Goal: Information Seeking & Learning: Check status

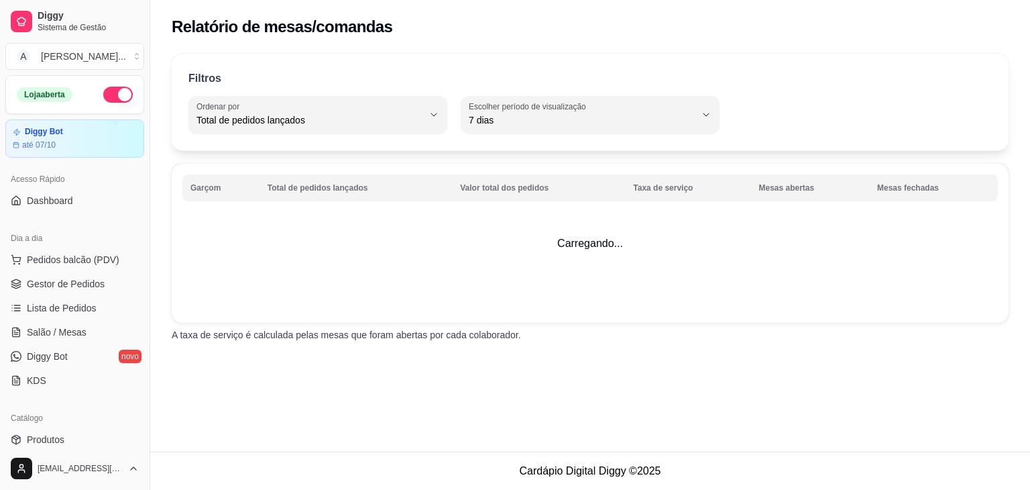
select select "TOTAL_OF_ORDERS"
select select "7"
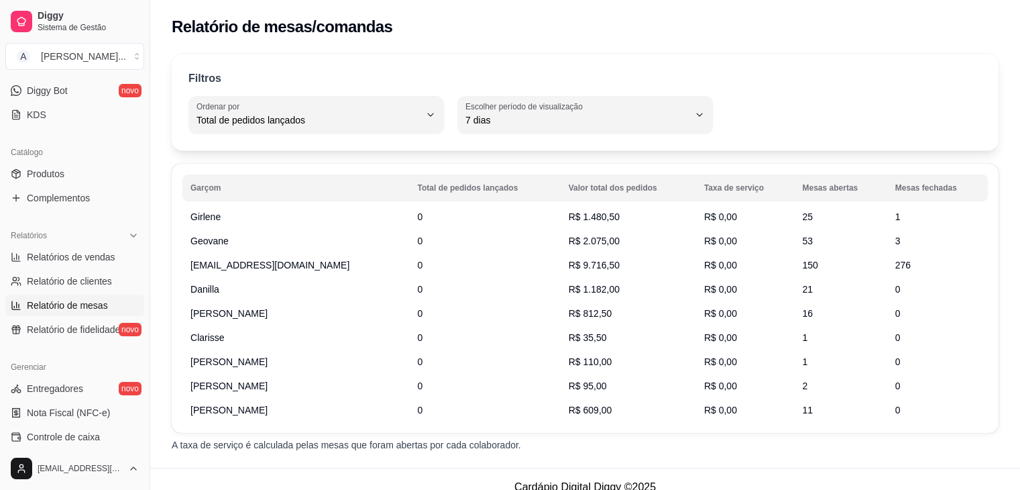
scroll to position [266, 0]
click at [213, 217] on span "Girlene" at bounding box center [205, 216] width 30 height 13
click at [895, 218] on span "1" at bounding box center [897, 216] width 5 height 11
click at [825, 209] on td "25" at bounding box center [840, 217] width 93 height 24
click at [802, 213] on span "25" at bounding box center [807, 216] width 11 height 11
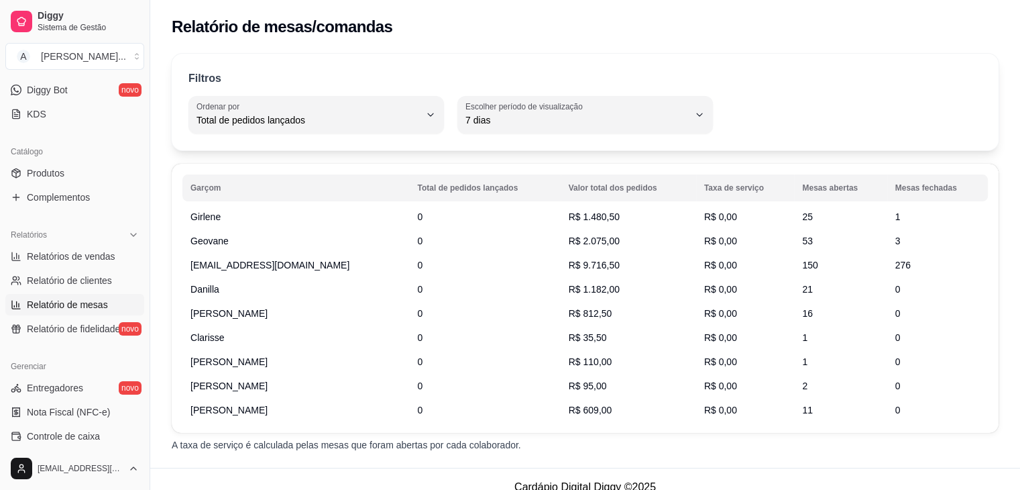
click at [704, 211] on span "R$ 0,00" at bounding box center [720, 216] width 33 height 11
click at [591, 215] on td "R$ 1.480,50" at bounding box center [628, 217] width 135 height 24
click at [569, 246] on span "R$ 2.075,00" at bounding box center [594, 240] width 51 height 11
click at [571, 267] on span "R$ 9.716,50" at bounding box center [594, 265] width 51 height 11
click at [579, 284] on span "R$ 1.182,00" at bounding box center [594, 289] width 51 height 11
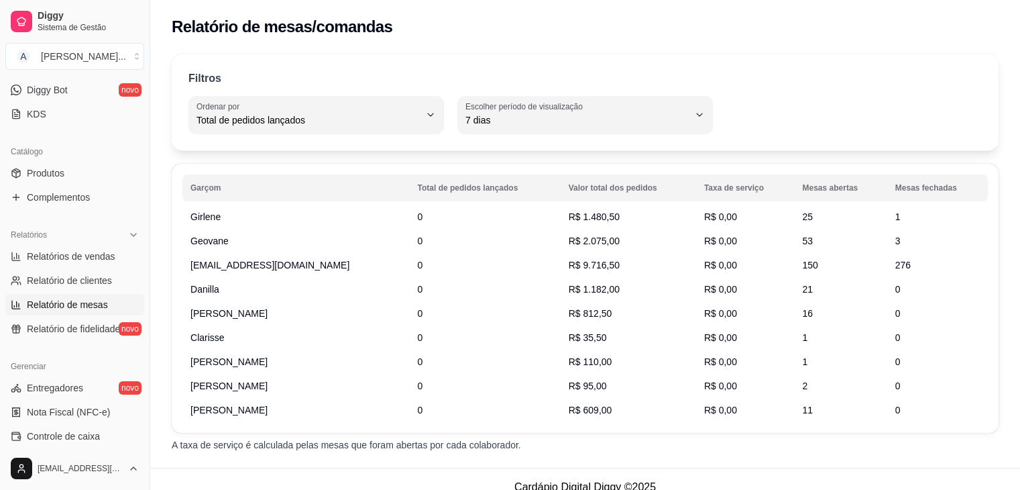
click at [575, 322] on td "R$ 812,50" at bounding box center [628, 313] width 135 height 24
click at [575, 332] on span "R$ 35,50" at bounding box center [588, 337] width 38 height 11
click at [576, 347] on td "R$ 35,50" at bounding box center [628, 337] width 135 height 24
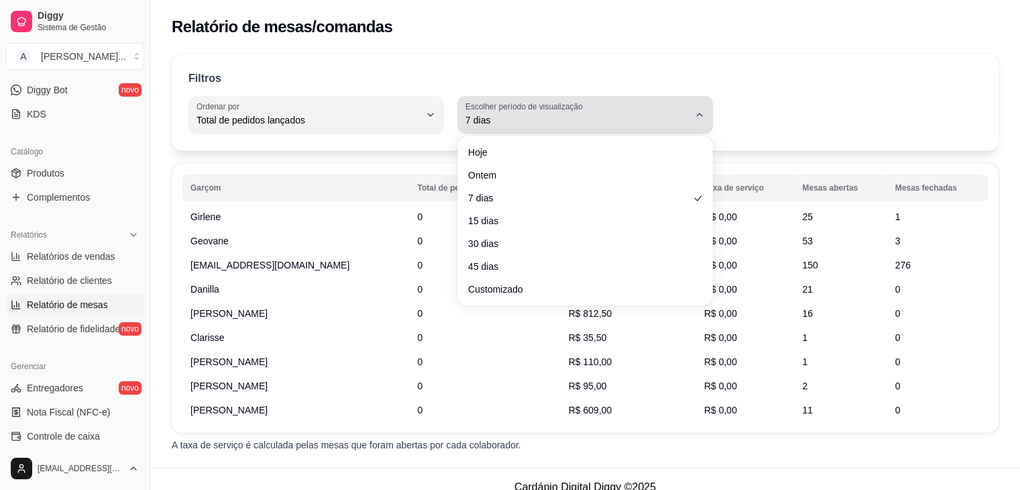
click at [488, 119] on span "7 dias" at bounding box center [576, 119] width 223 height 13
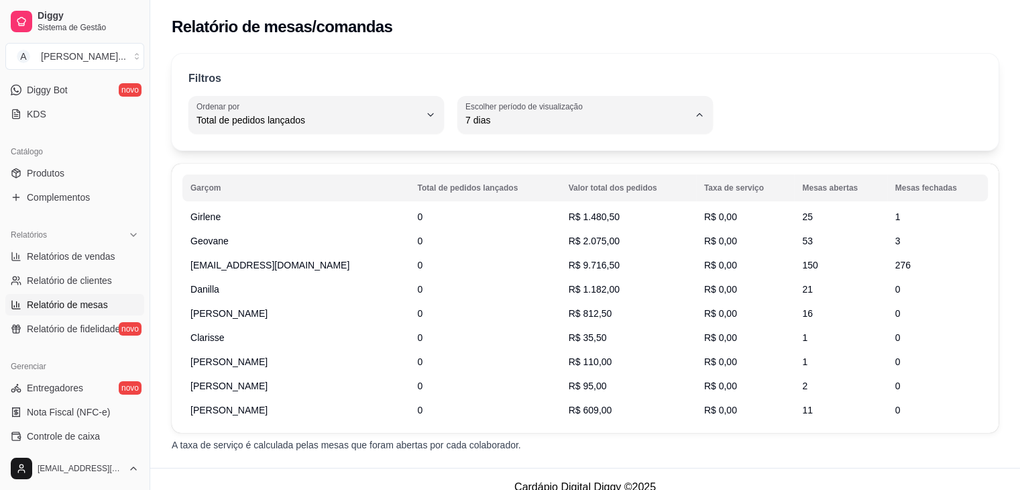
click at [284, 154] on div "Filtros TOTAL_OF_ORDERS Ordenar por Total de pedidos lançados Valor total dos p…" at bounding box center [585, 257] width 870 height 422
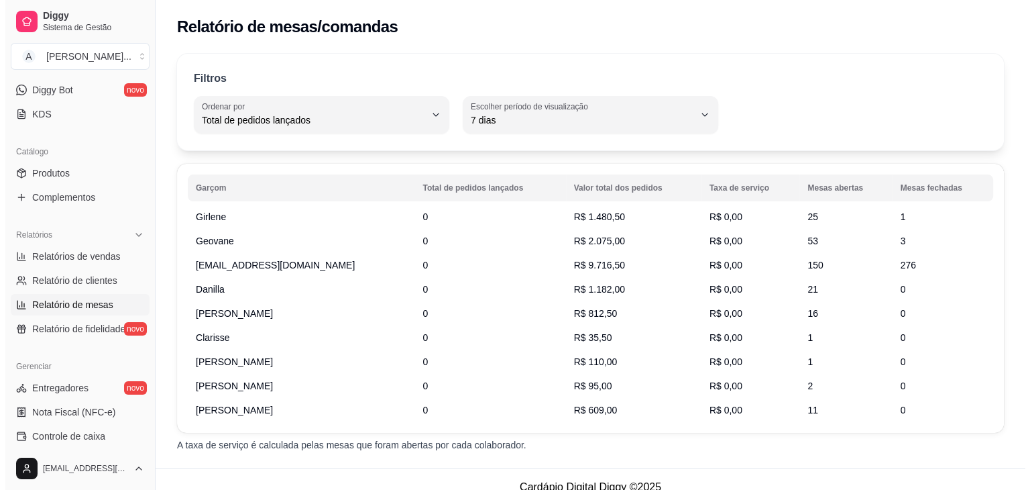
scroll to position [475, 0]
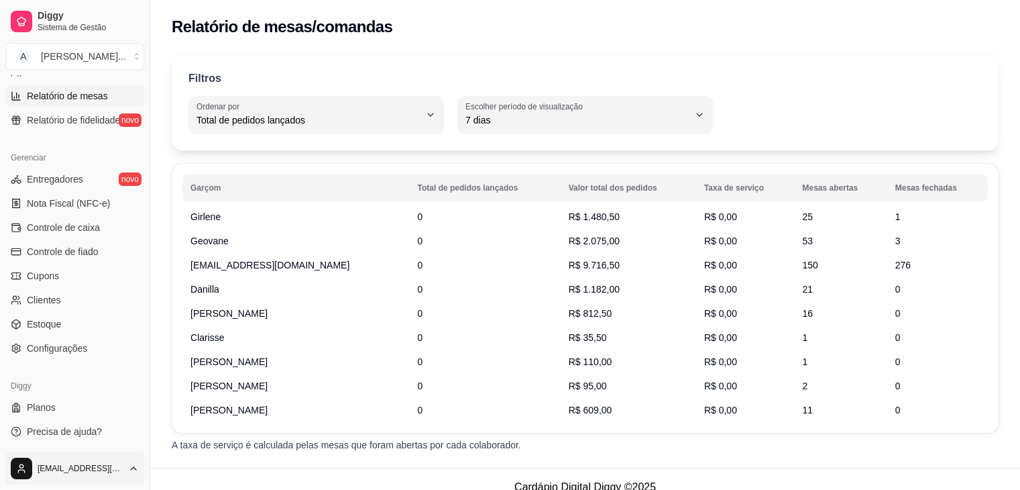
click at [83, 471] on html "Diggy Sistema de Gestão A Aciole Lancho ... Loja aberta Diggy Bot até 07/10 Ace…" at bounding box center [510, 245] width 1020 height 490
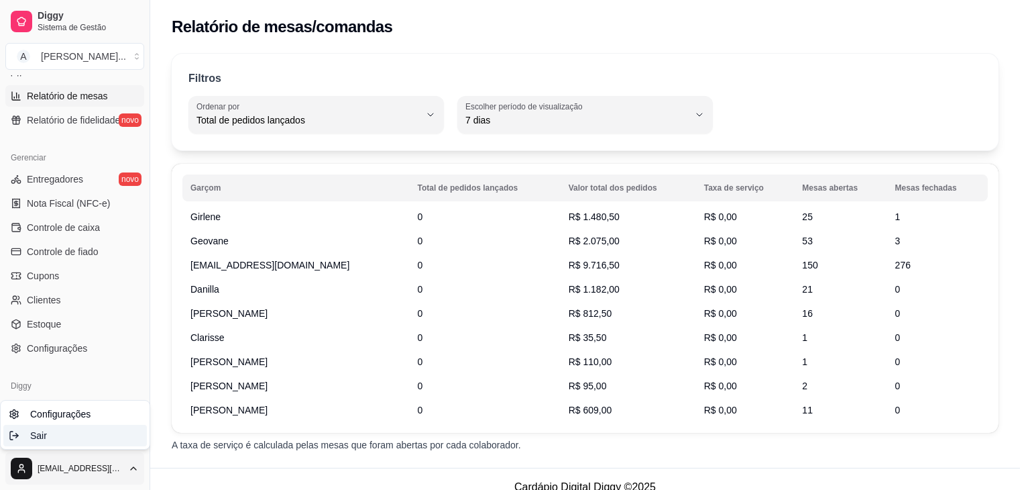
click at [74, 443] on div "Sair" at bounding box center [75, 435] width 144 height 21
